Goal: Task Accomplishment & Management: Manage account settings

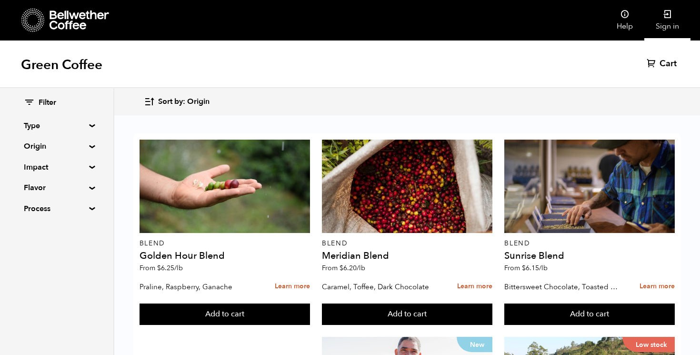
click at [664, 15] on icon at bounding box center [668, 15] width 10 height 10
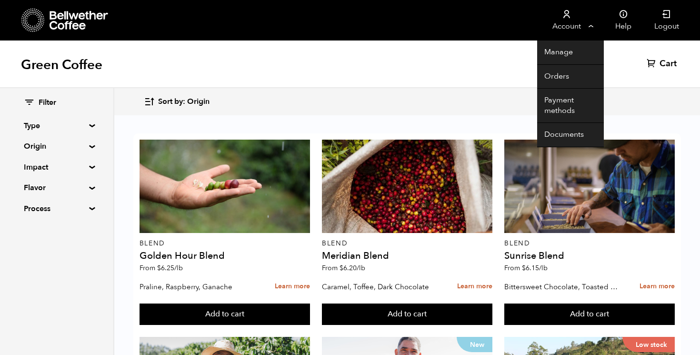
click at [590, 32] on link "Account" at bounding box center [566, 20] width 59 height 40
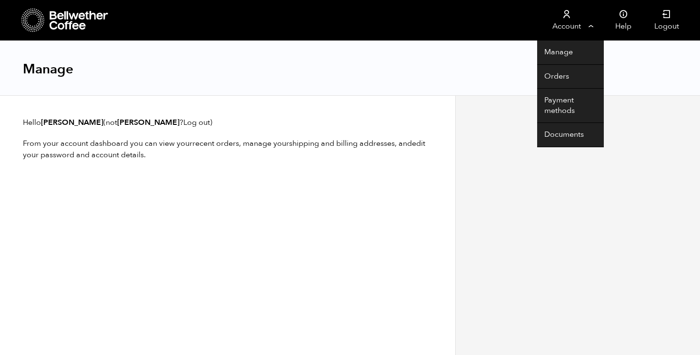
click at [567, 20] on link "Account" at bounding box center [566, 20] width 59 height 40
click at [588, 30] on link "Account" at bounding box center [566, 20] width 59 height 40
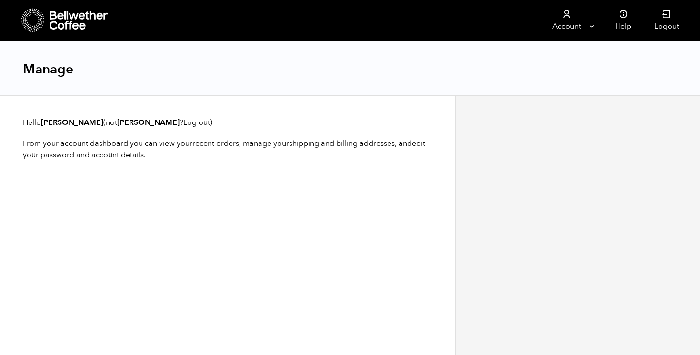
click at [47, 23] on div at bounding box center [65, 20] width 88 height 24
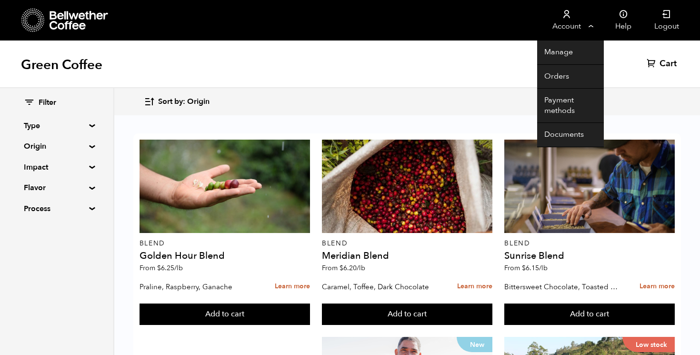
click at [596, 20] on li "Account Manage Orders Payment methods Documents" at bounding box center [570, 20] width 67 height 40
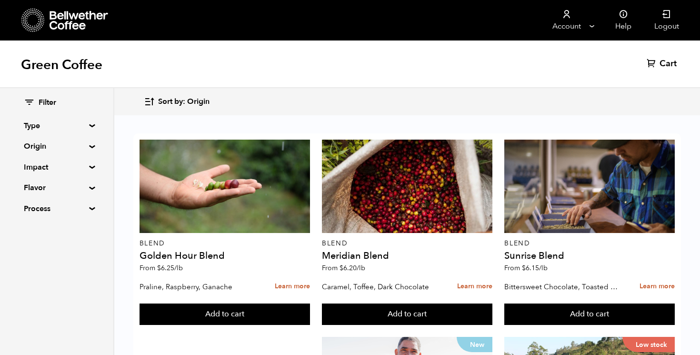
click at [482, 51] on div "Green Coffee Cart (0)" at bounding box center [350, 64] width 700 height 48
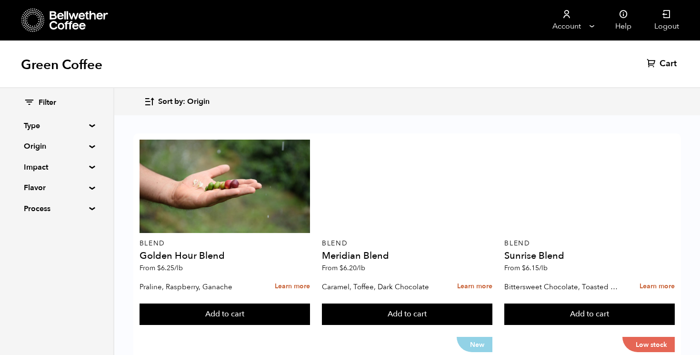
scroll to position [938, 0]
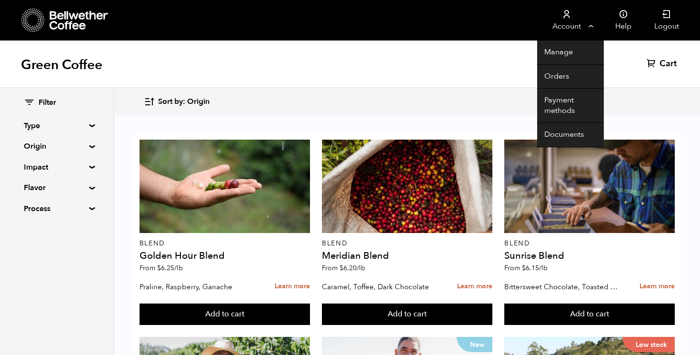
click at [589, 25] on link "Account" at bounding box center [566, 20] width 59 height 40
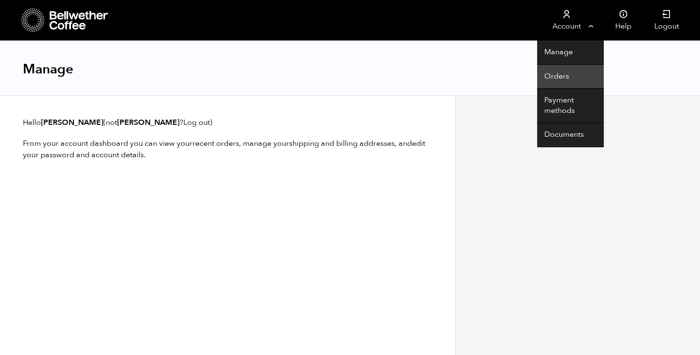
click at [566, 75] on link "Orders" at bounding box center [570, 77] width 67 height 24
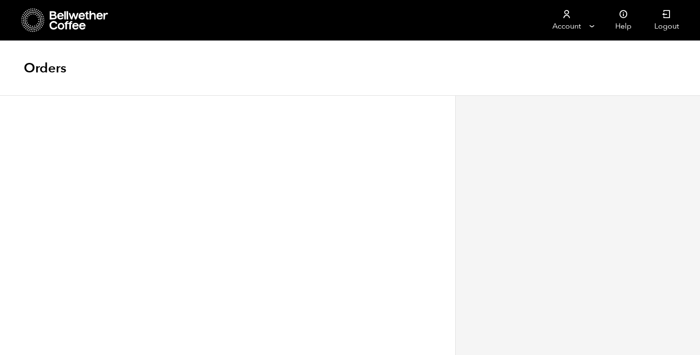
click at [33, 22] on icon at bounding box center [32, 20] width 23 height 24
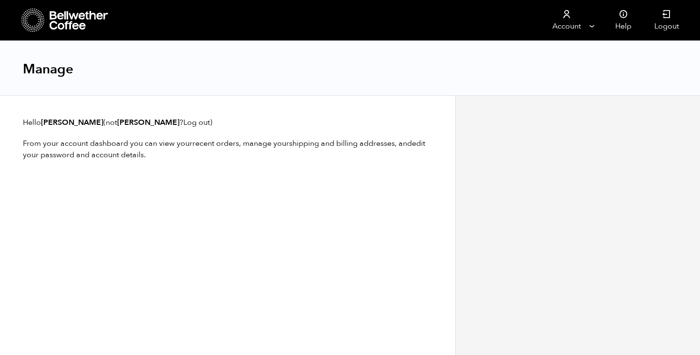
click at [184, 121] on link "Log out" at bounding box center [196, 122] width 27 height 10
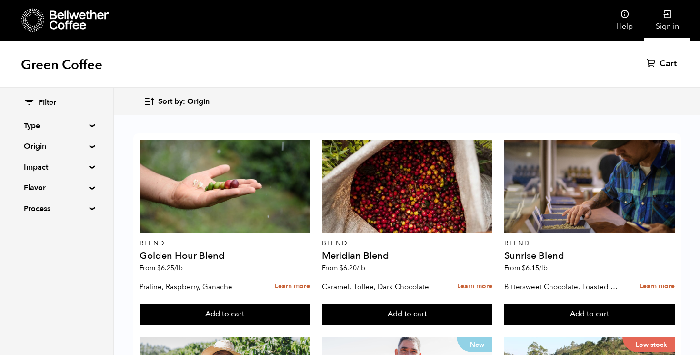
click at [665, 17] on icon at bounding box center [668, 15] width 10 height 10
click at [186, 31] on nav "Account Manage Orders Payment methods Documents Help Logout" at bounding box center [432, 20] width 515 height 40
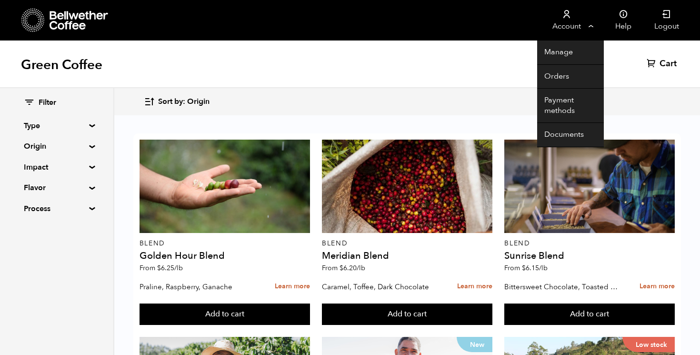
click at [589, 29] on link "Account" at bounding box center [566, 20] width 59 height 40
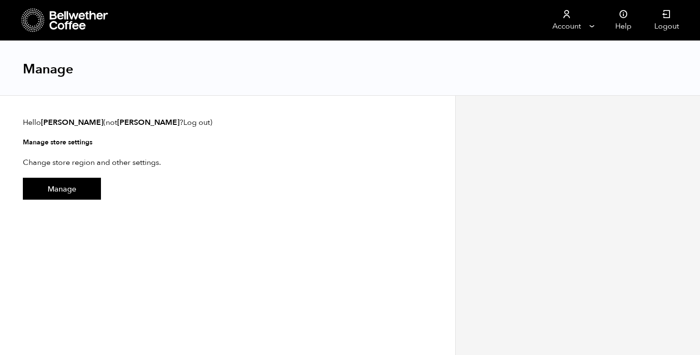
click at [193, 122] on link "Log out" at bounding box center [196, 122] width 27 height 10
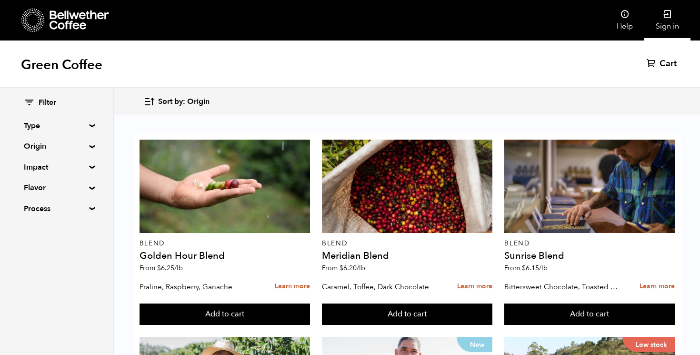
click at [672, 28] on link "Sign in" at bounding box center [667, 20] width 46 height 40
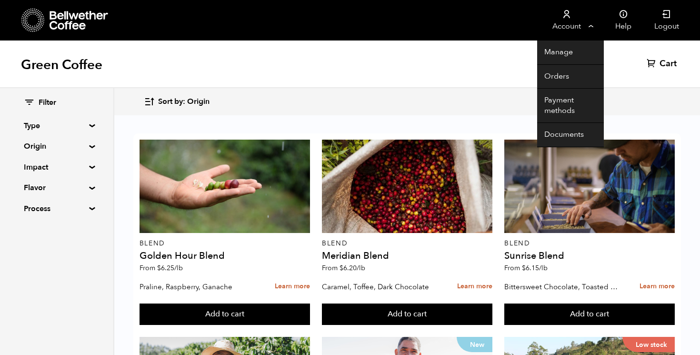
click at [576, 21] on link "Account" at bounding box center [566, 20] width 59 height 40
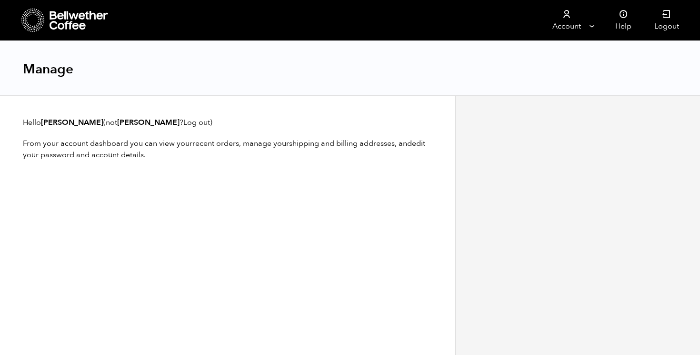
click at [189, 124] on link "Log out" at bounding box center [196, 122] width 27 height 10
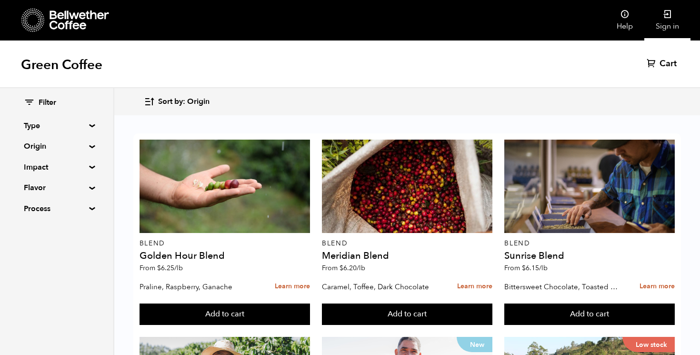
click at [663, 16] on icon at bounding box center [668, 15] width 10 height 10
click at [661, 24] on link "Sign in" at bounding box center [667, 20] width 46 height 40
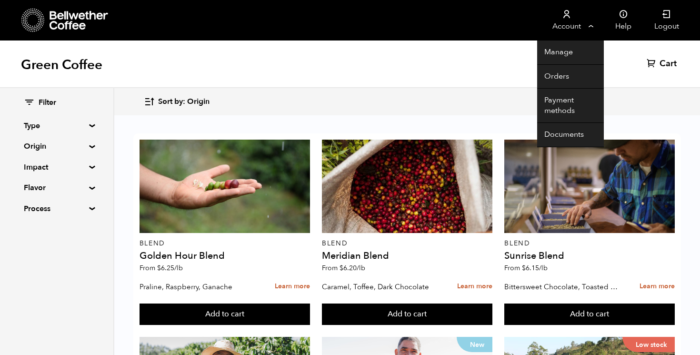
click at [572, 20] on link "Account" at bounding box center [566, 20] width 59 height 40
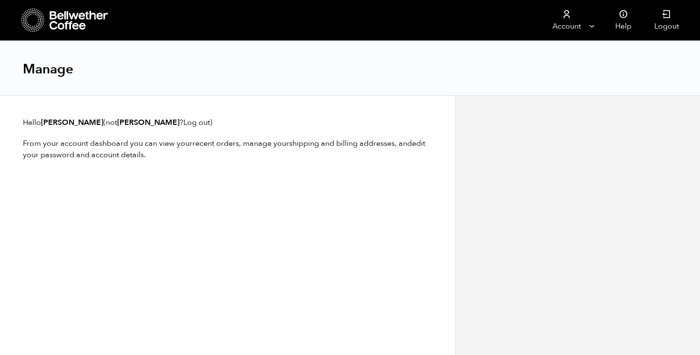
click at [190, 125] on link "Log out" at bounding box center [196, 122] width 27 height 10
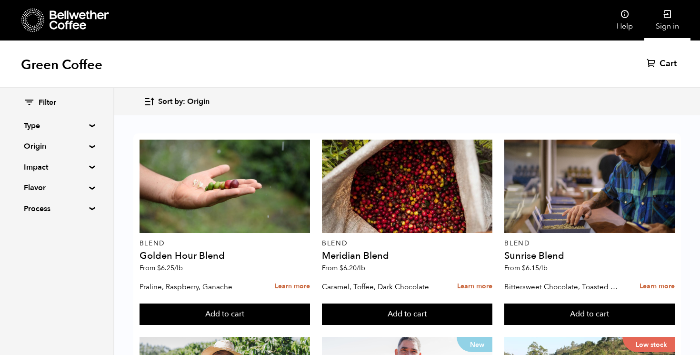
click at [673, 17] on link "Sign in" at bounding box center [667, 20] width 46 height 40
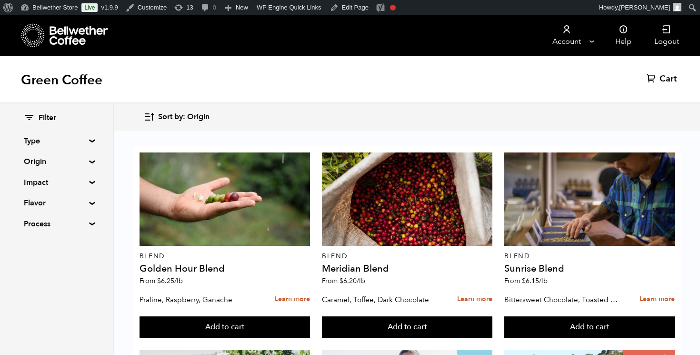
click at [497, 81] on div "Green Coffee Cart (0)" at bounding box center [350, 80] width 700 height 48
click at [573, 87] on div "Green Coffee Cart (0)" at bounding box center [350, 80] width 700 height 48
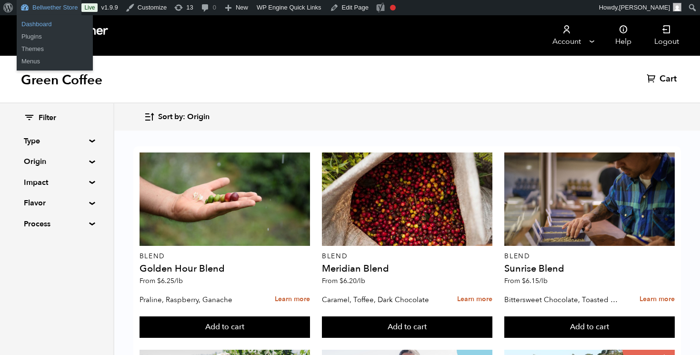
click at [42, 26] on link "Dashboard" at bounding box center [55, 24] width 76 height 12
